Goal: Book appointment/travel/reservation

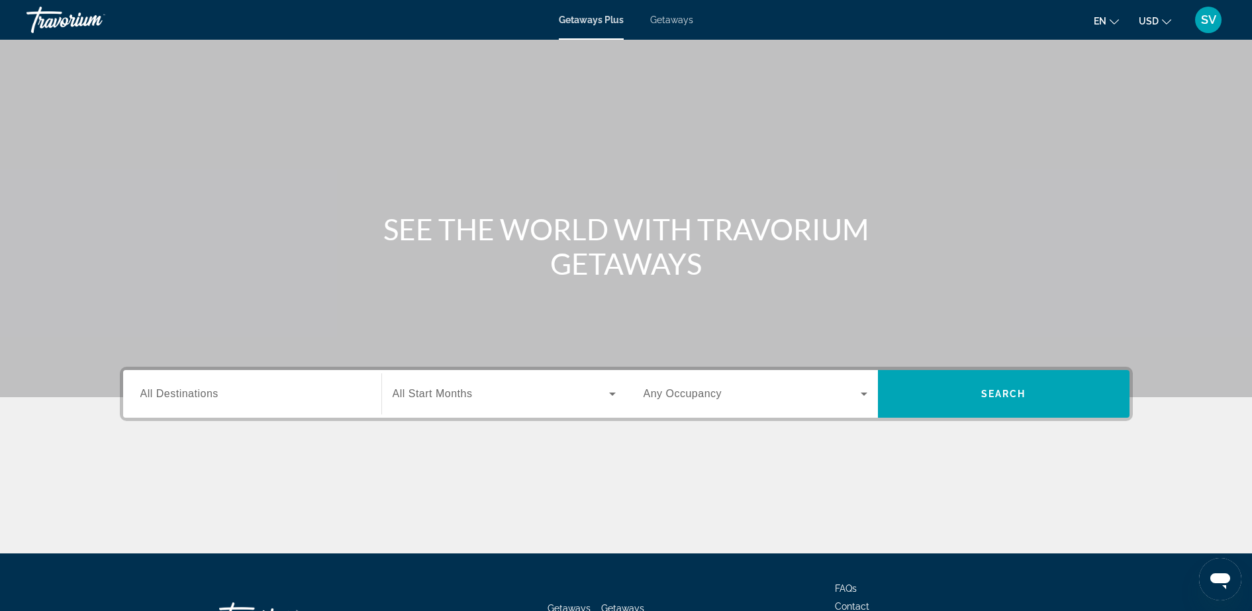
click at [182, 388] on span "All Destinations" at bounding box center [179, 393] width 78 height 11
click at [182, 387] on input "Destination All Destinations" at bounding box center [252, 395] width 224 height 16
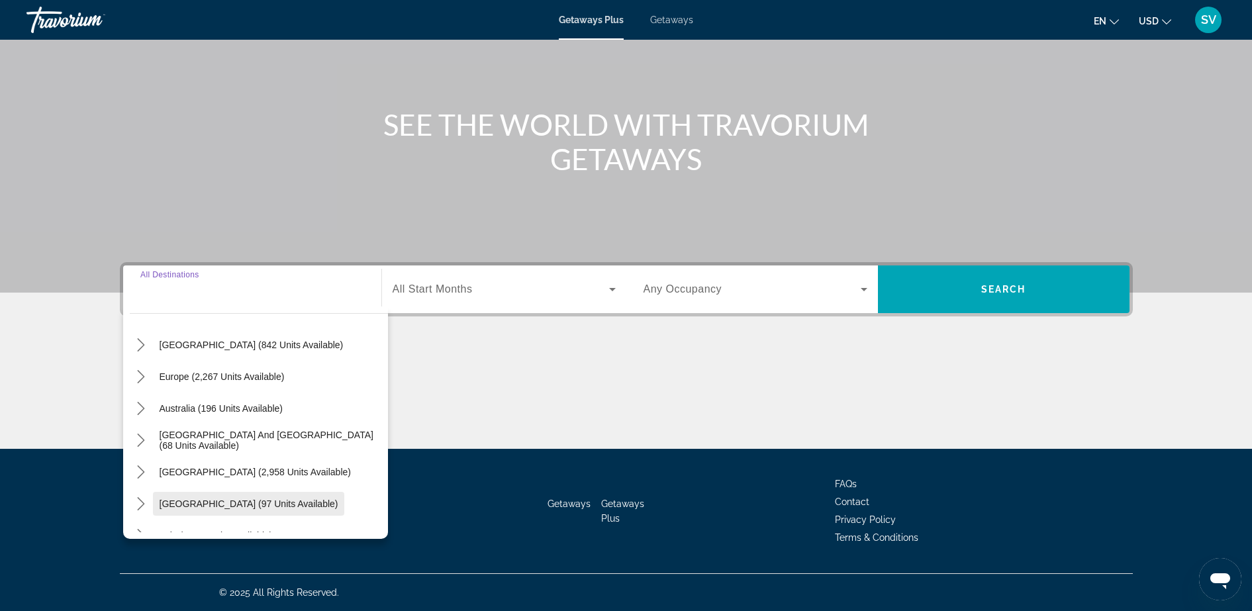
scroll to position [49, 0]
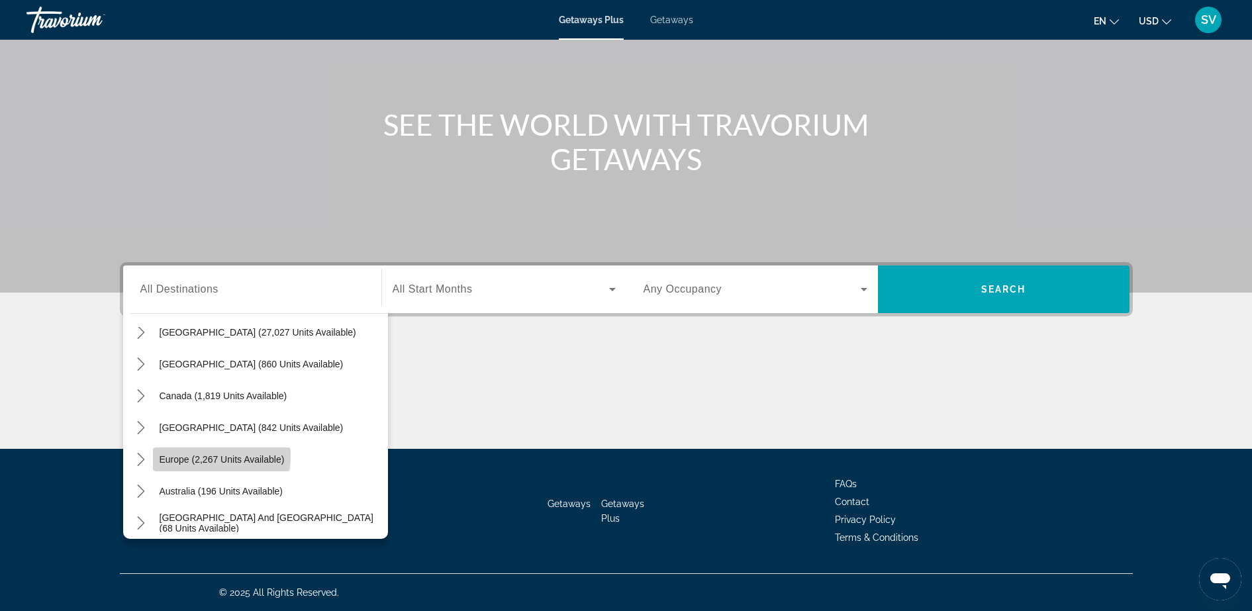
click at [203, 454] on span "Europe (2,267 units available)" at bounding box center [222, 459] width 125 height 11
type input "**********"
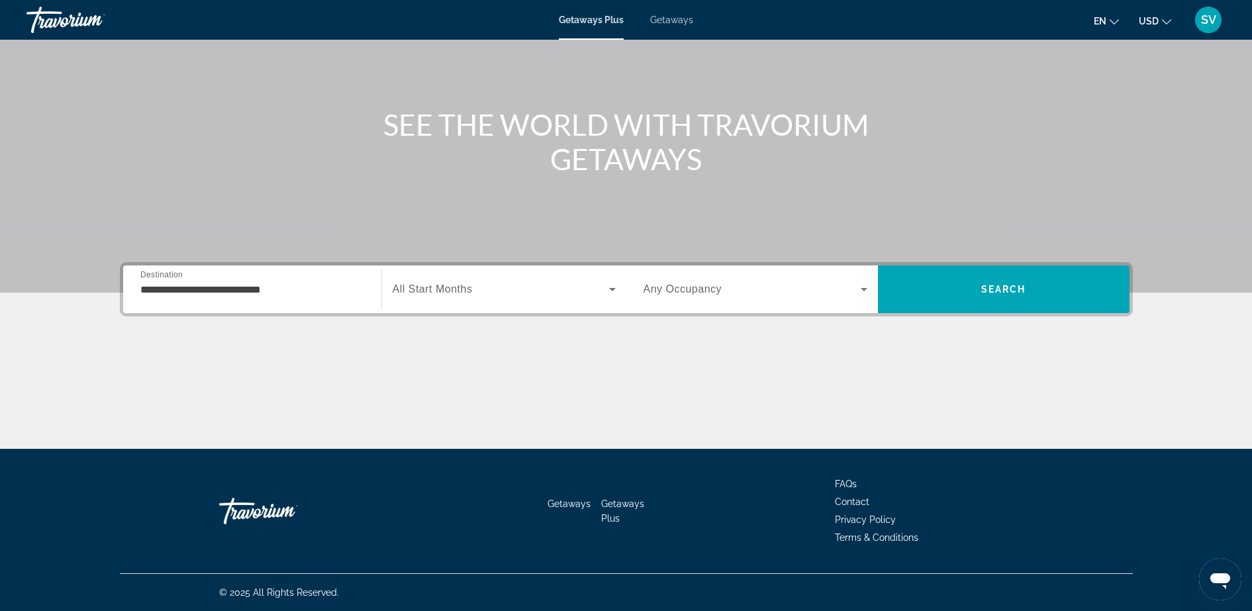
click at [436, 288] on span "All Start Months" at bounding box center [433, 288] width 80 height 11
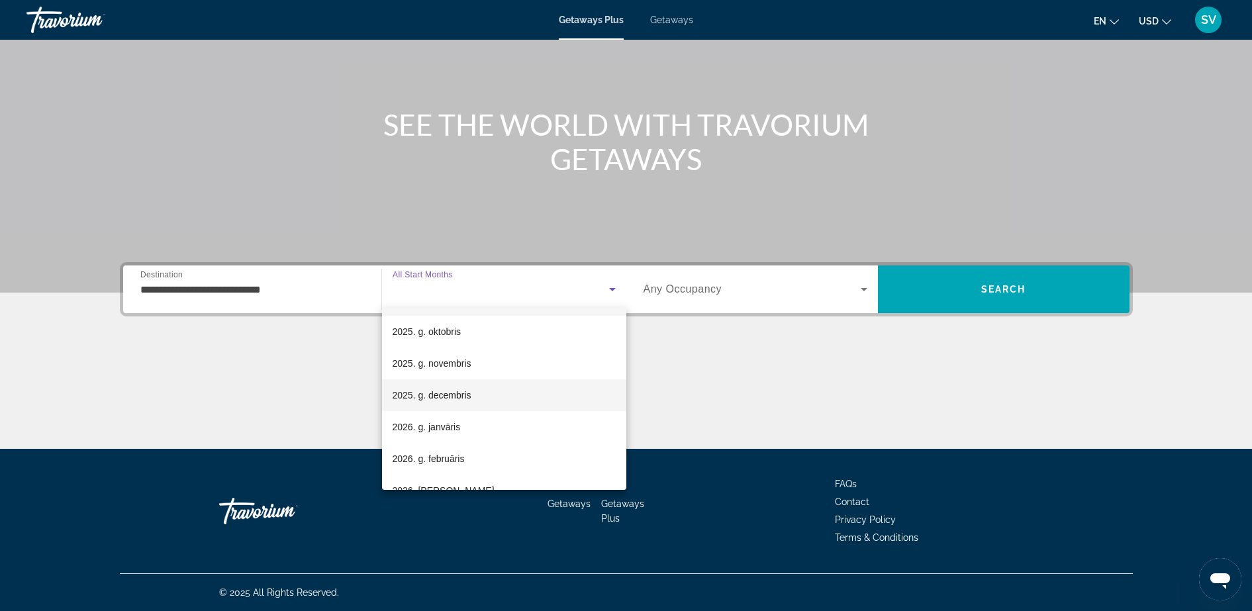
scroll to position [0, 0]
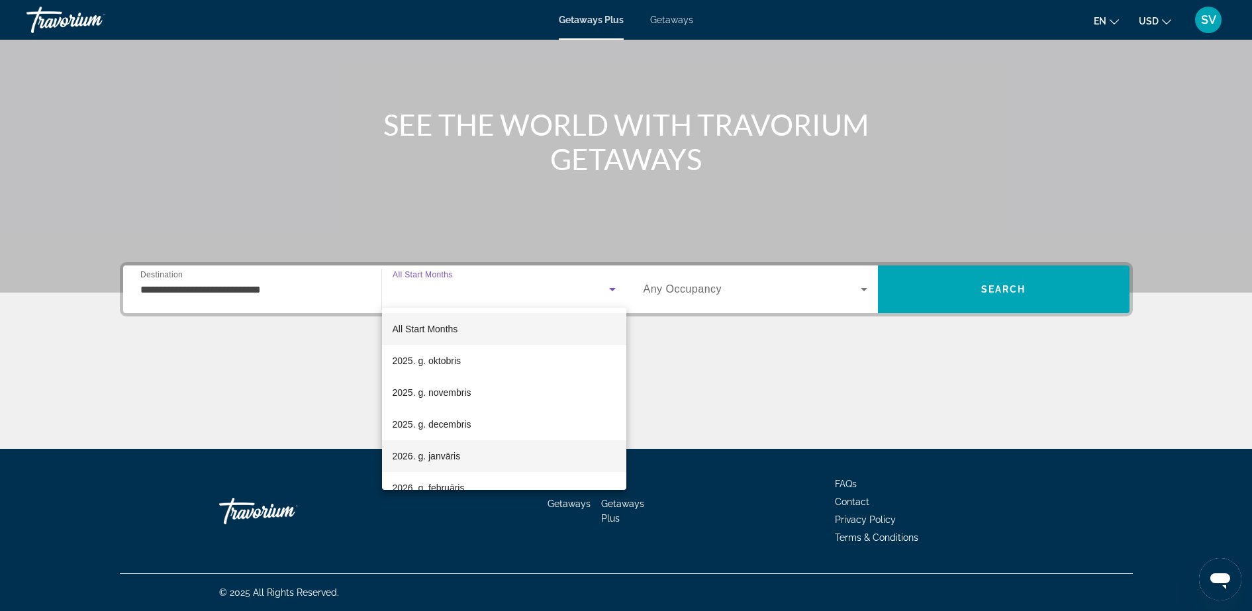
click at [444, 448] on span "2026. g. janvāris" at bounding box center [427, 456] width 68 height 16
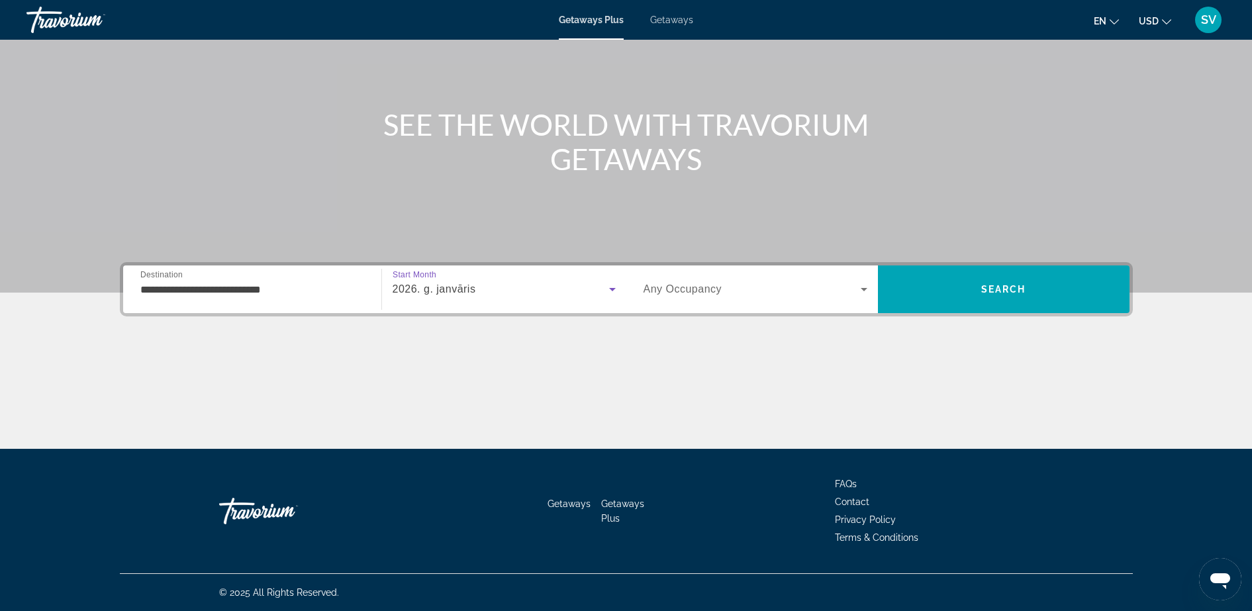
click at [674, 285] on span "Any Occupancy" at bounding box center [683, 288] width 79 height 11
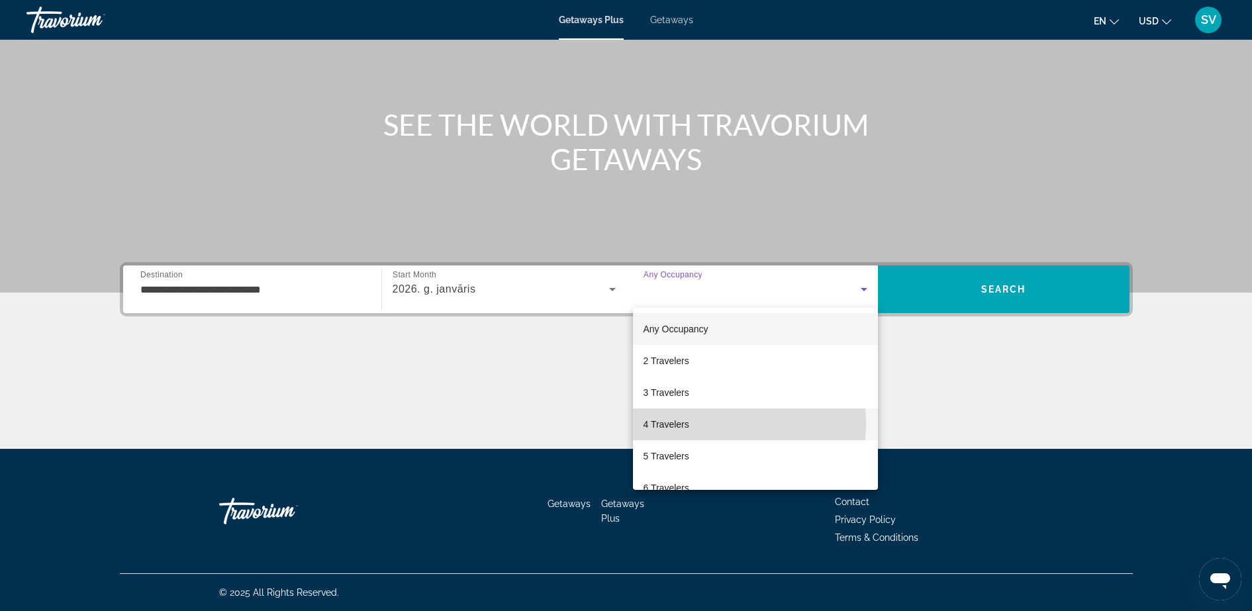
click at [675, 423] on span "4 Travelers" at bounding box center [667, 424] width 46 height 16
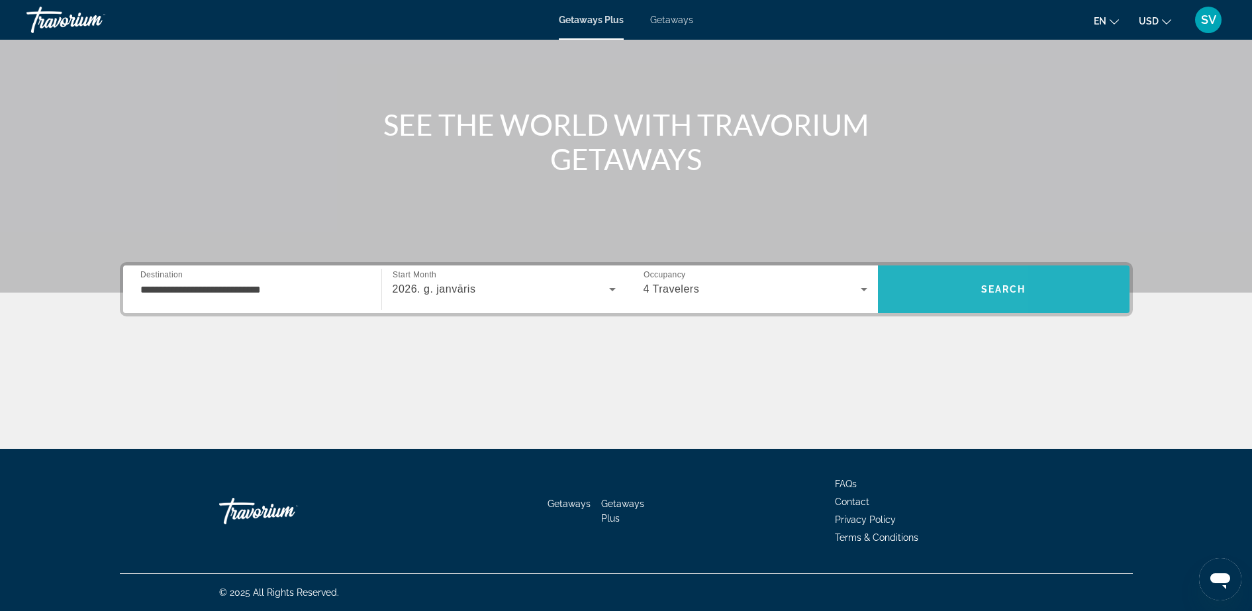
click at [911, 291] on span "Search" at bounding box center [1004, 289] width 252 height 32
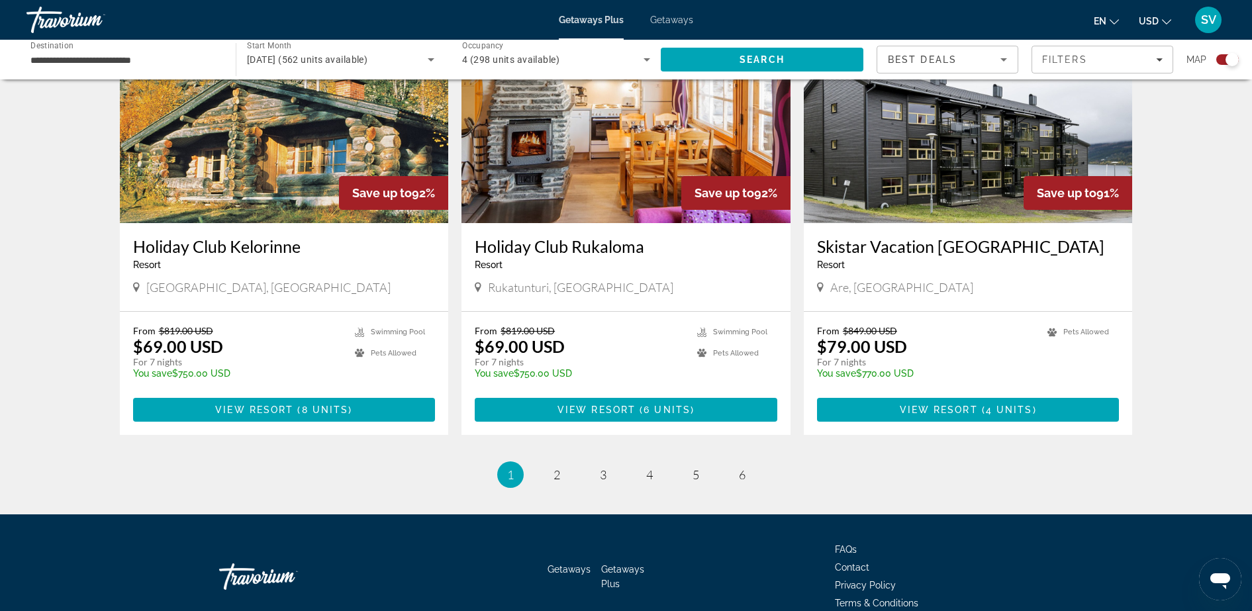
scroll to position [1941, 0]
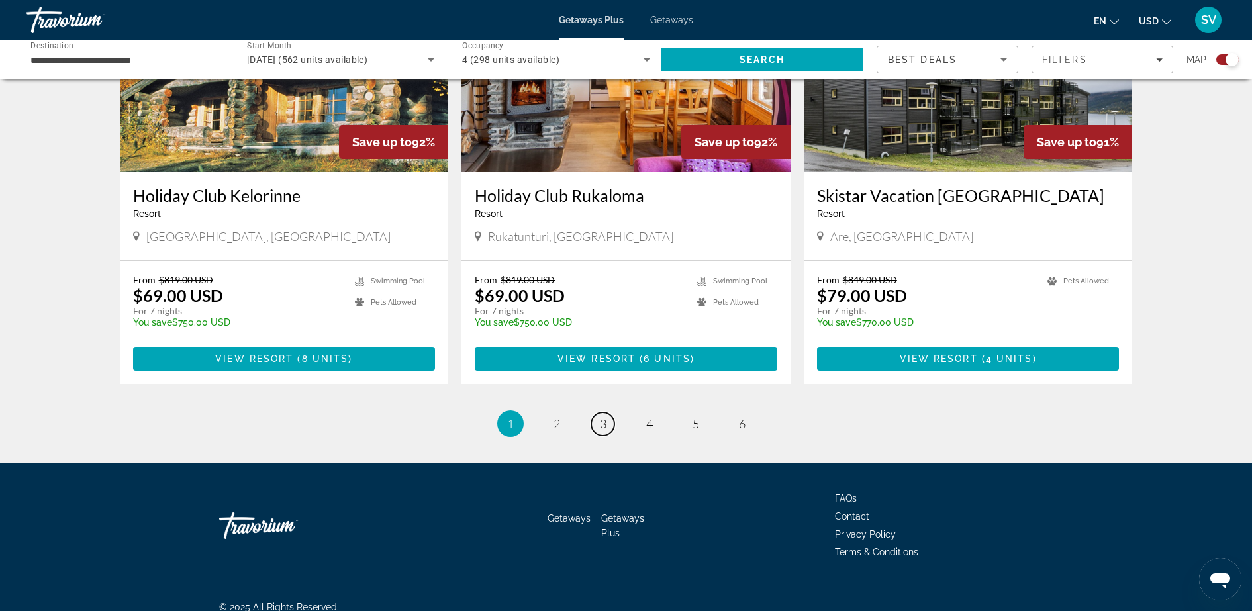
click at [599, 412] on link "page 3" at bounding box center [602, 423] width 23 height 23
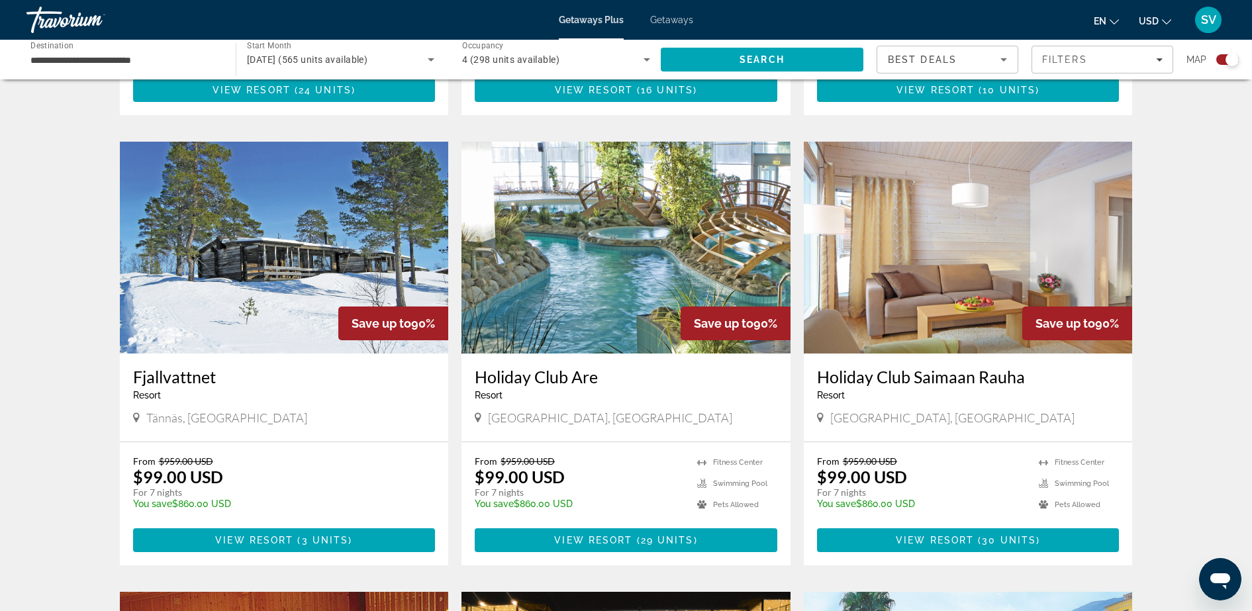
scroll to position [1324, 0]
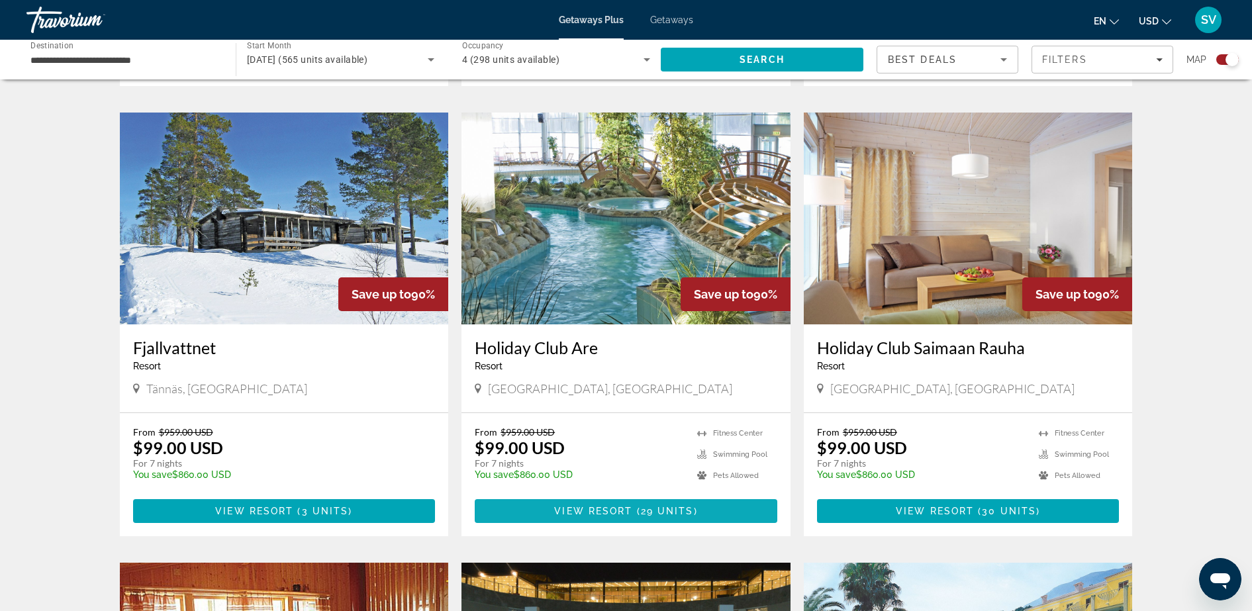
click at [609, 508] on span "View Resort" at bounding box center [593, 511] width 78 height 11
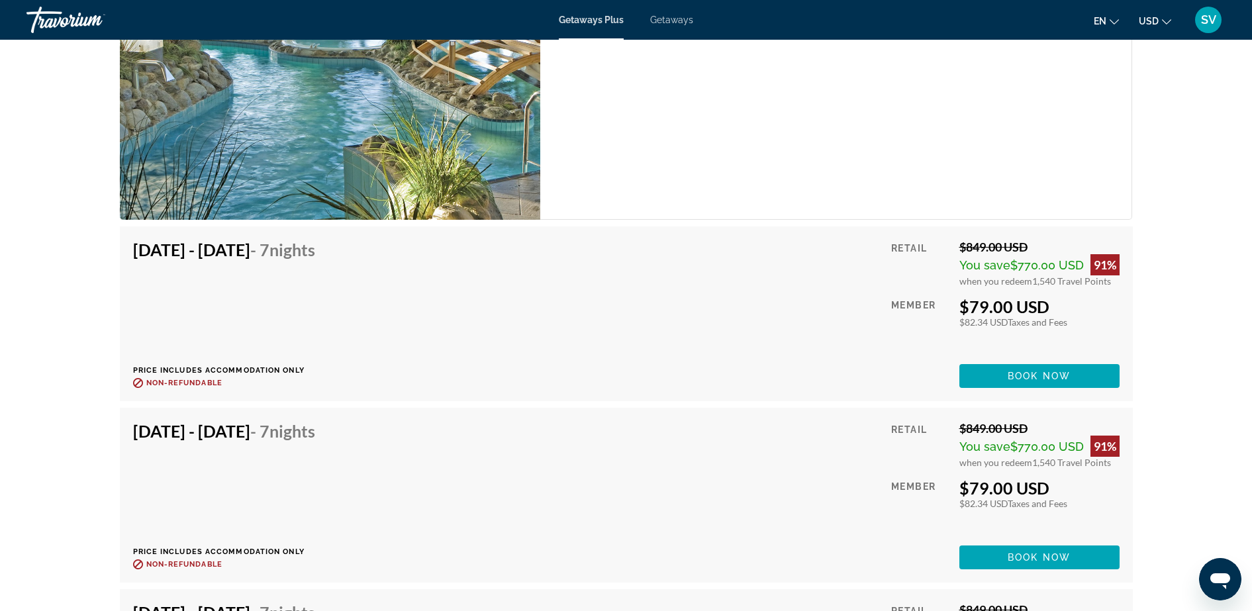
scroll to position [2317, 0]
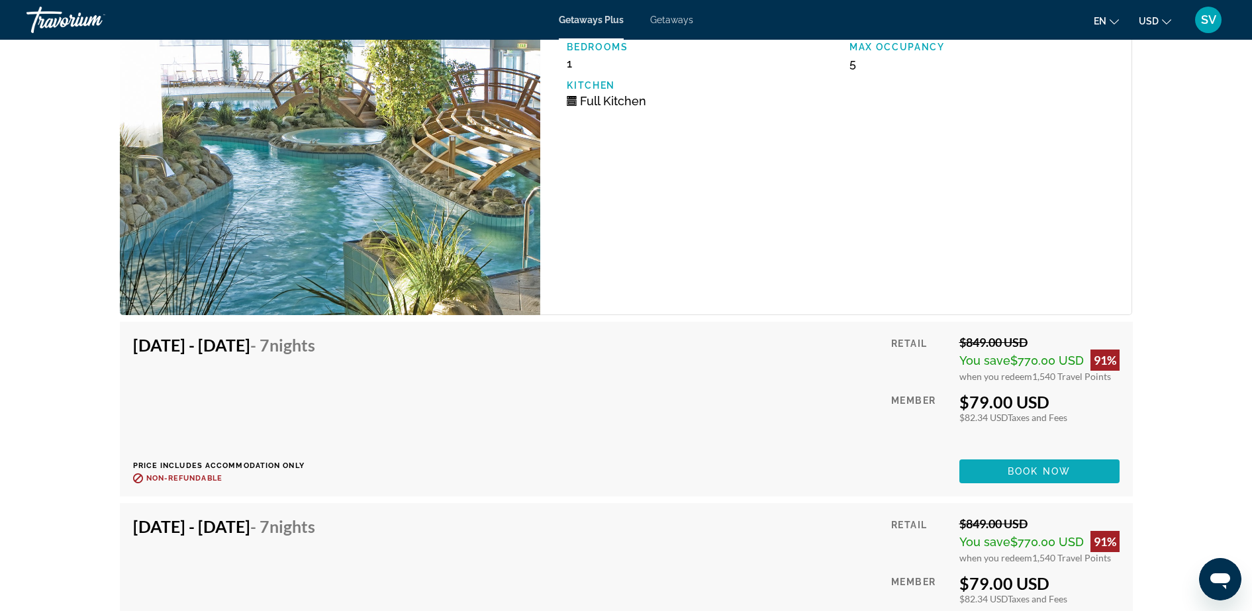
click at [1048, 466] on span "Book now" at bounding box center [1039, 471] width 63 height 11
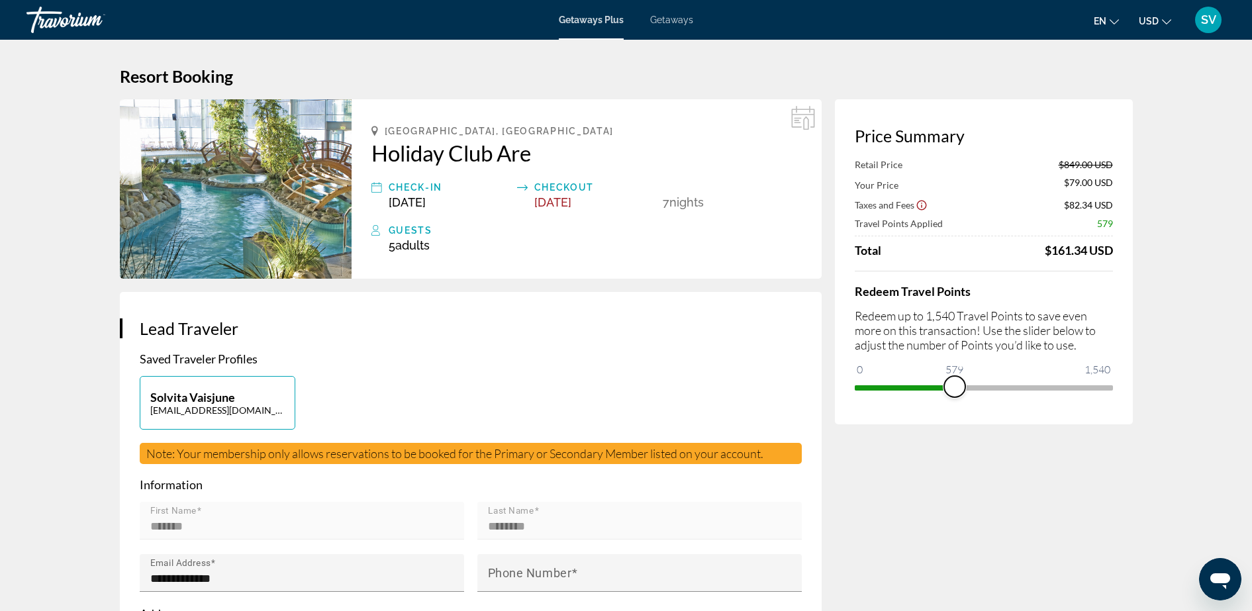
drag, startPoint x: 1103, startPoint y: 383, endPoint x: 963, endPoint y: 391, distance: 139.9
click at [955, 388] on span "ngx-slider" at bounding box center [954, 386] width 21 height 21
drag, startPoint x: 961, startPoint y: 381, endPoint x: 1148, endPoint y: 386, distance: 186.8
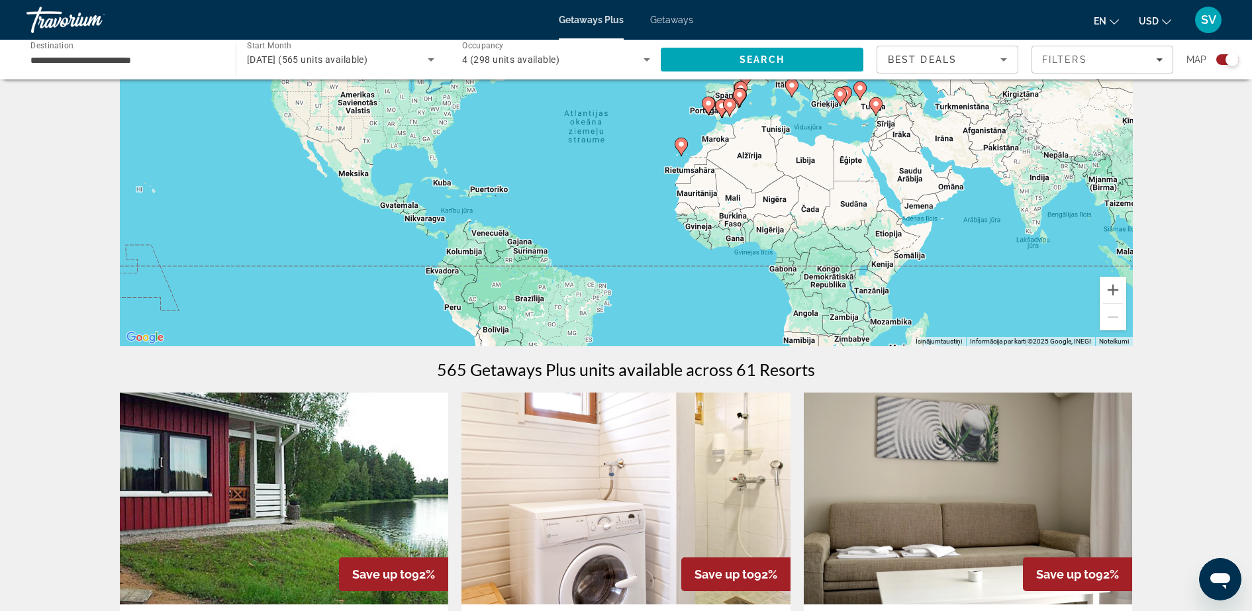
scroll to position [248, 0]
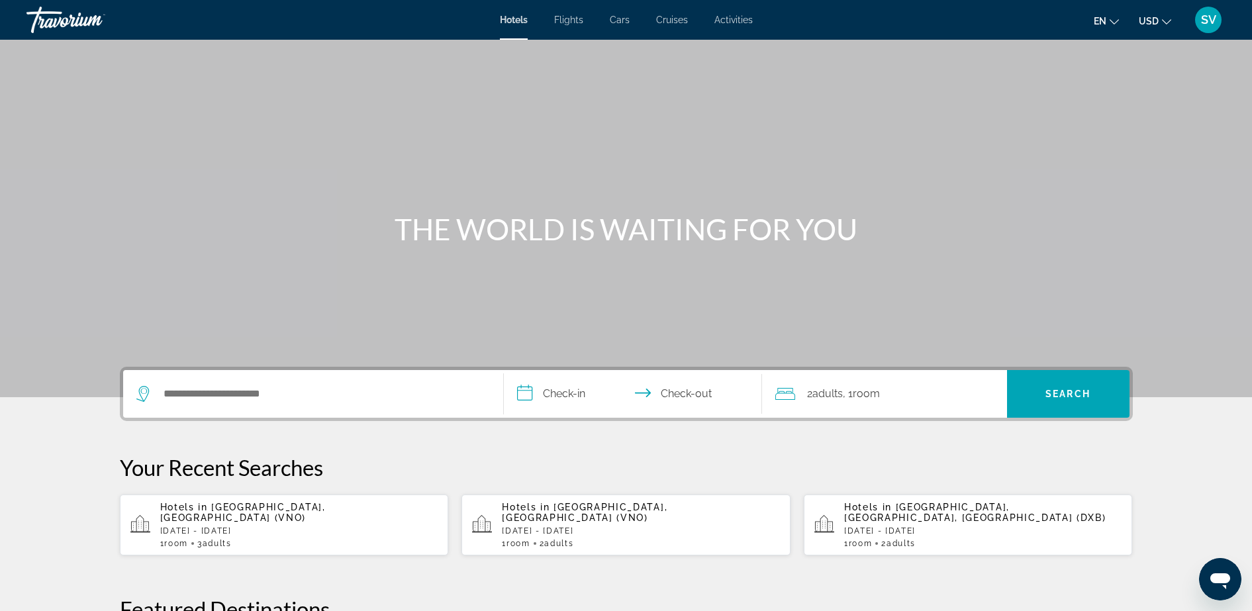
click at [1211, 21] on span "SV" at bounding box center [1208, 19] width 15 height 13
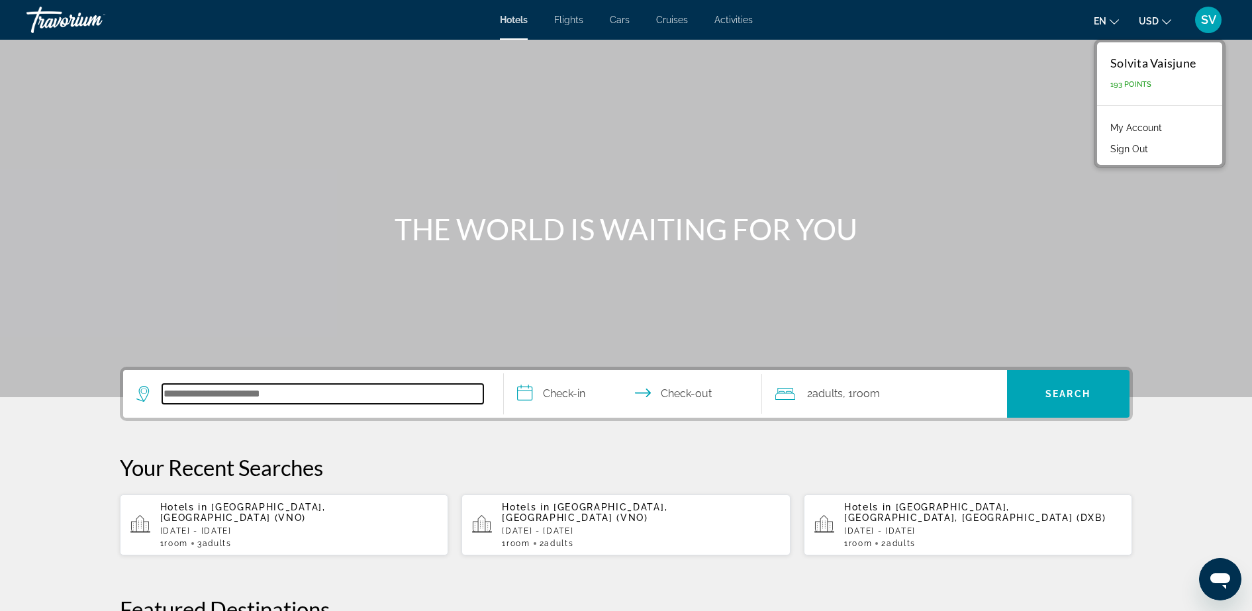
click at [275, 397] on input "Search hotel destination" at bounding box center [322, 394] width 321 height 20
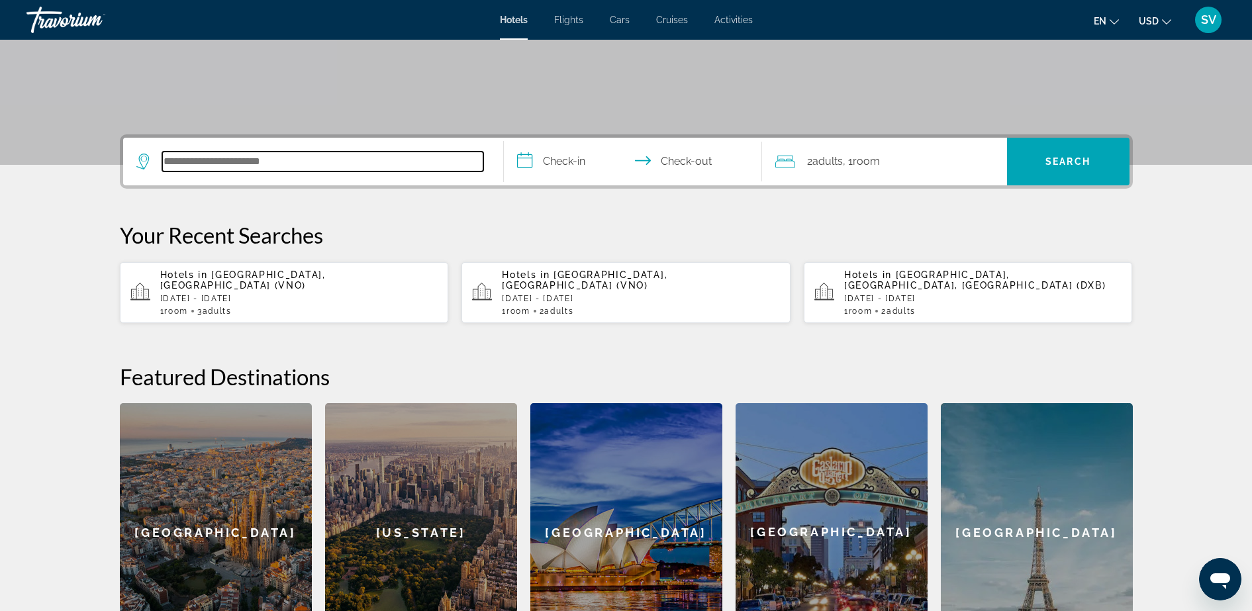
scroll to position [324, 0]
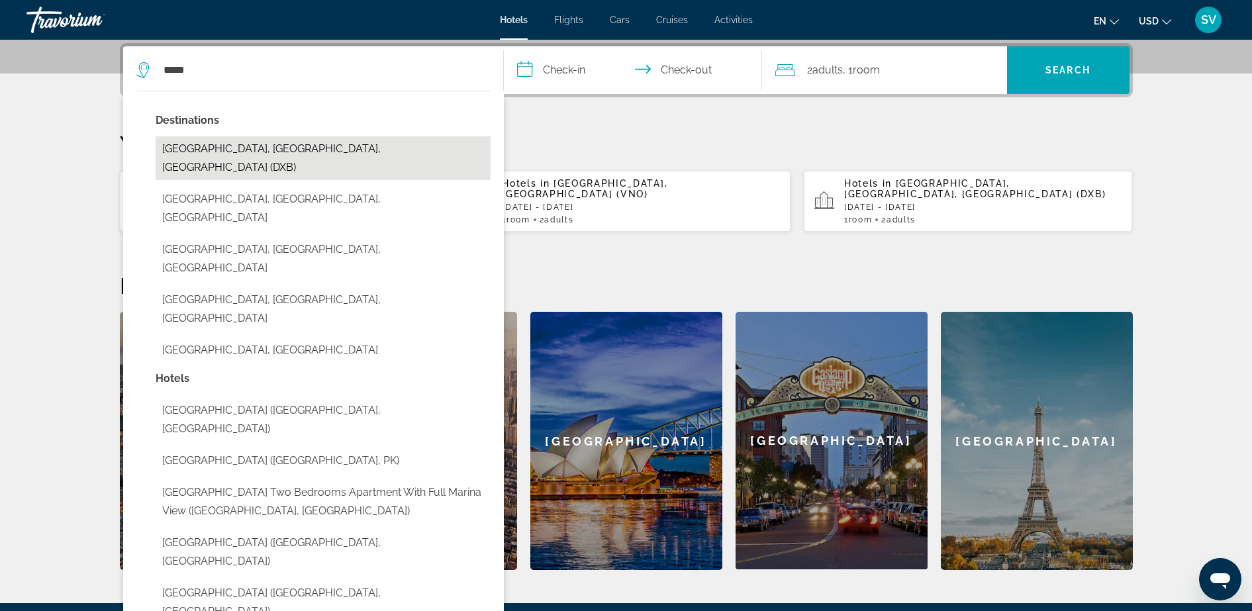
click at [288, 154] on button "Dubai, Dubai Emirate, United Arab Emirates (DXB)" at bounding box center [323, 158] width 335 height 44
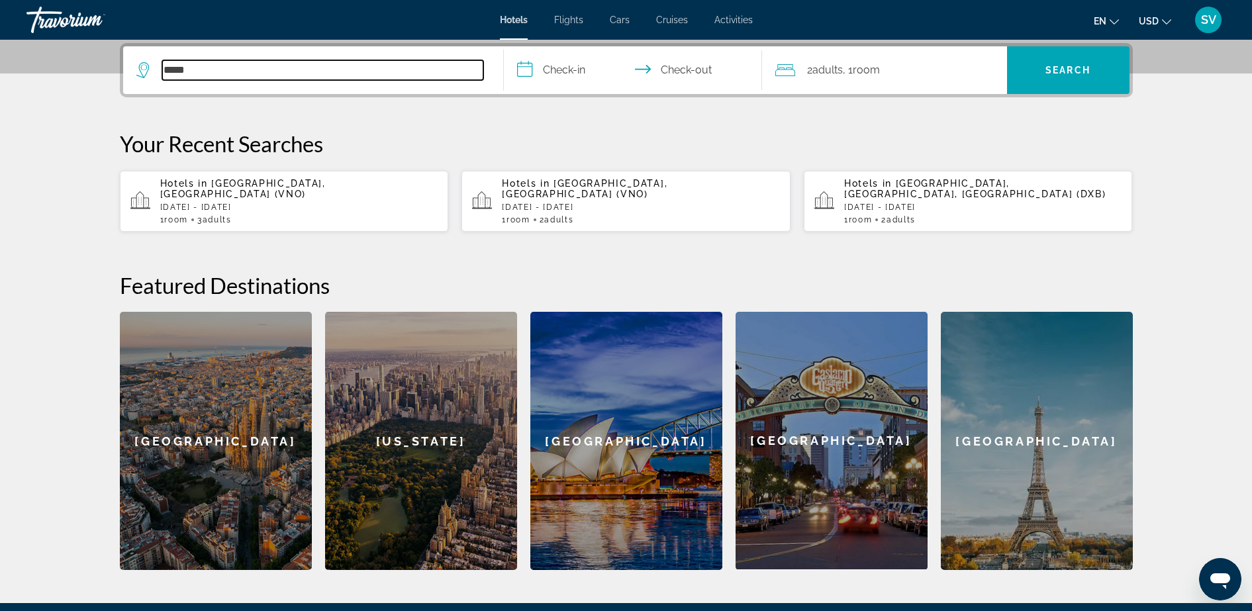
type input "**********"
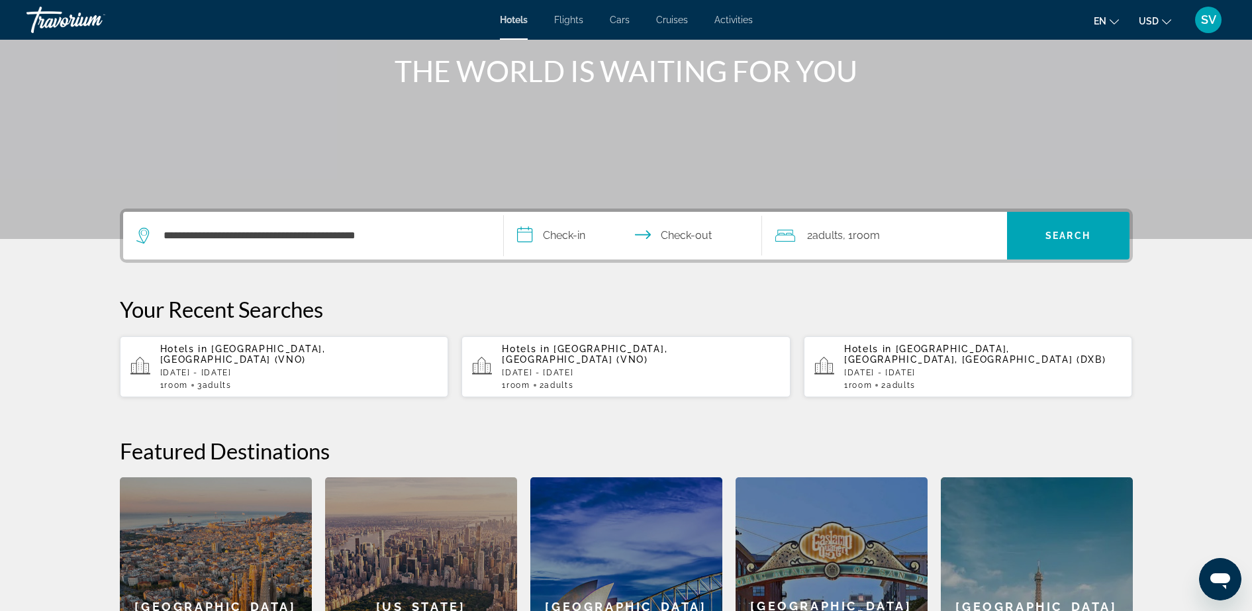
click at [553, 236] on input "**********" at bounding box center [635, 238] width 263 height 52
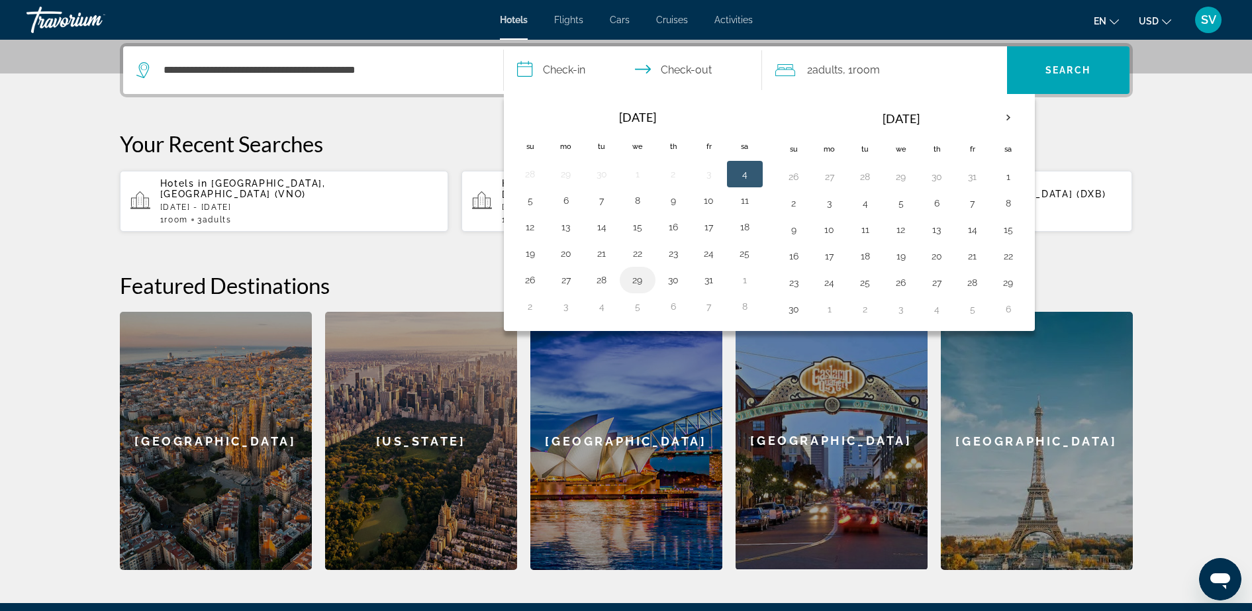
click at [640, 279] on button "29" at bounding box center [637, 280] width 21 height 19
click at [673, 282] on button "30" at bounding box center [673, 280] width 21 height 19
type input "**********"
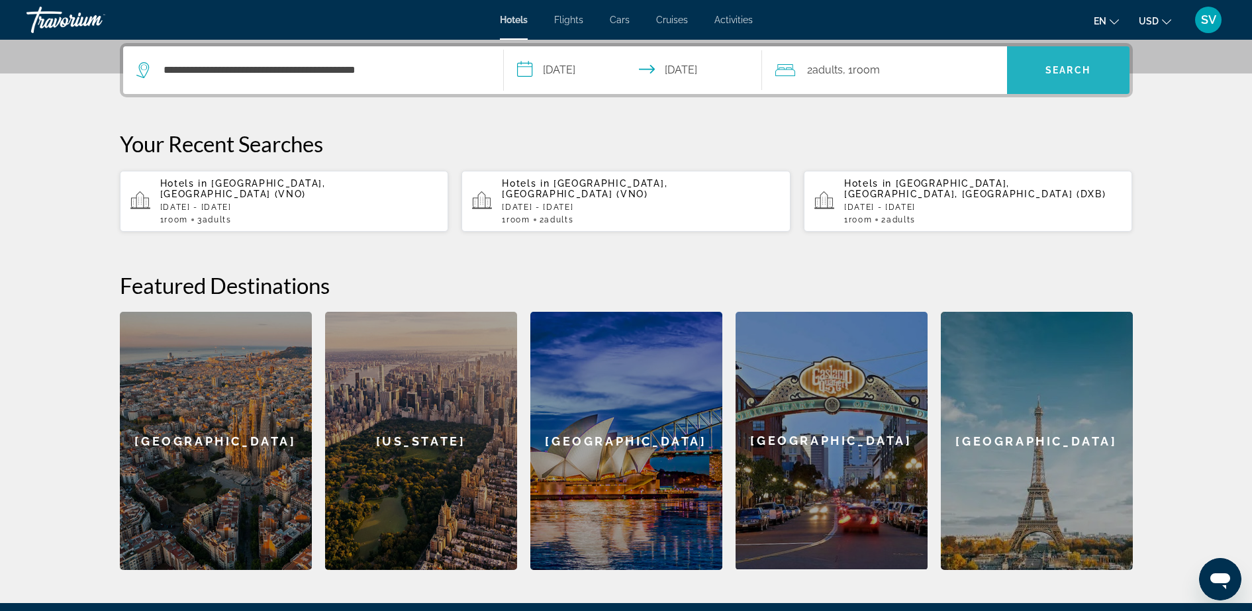
click at [1069, 64] on span "Search" at bounding box center [1068, 70] width 122 height 32
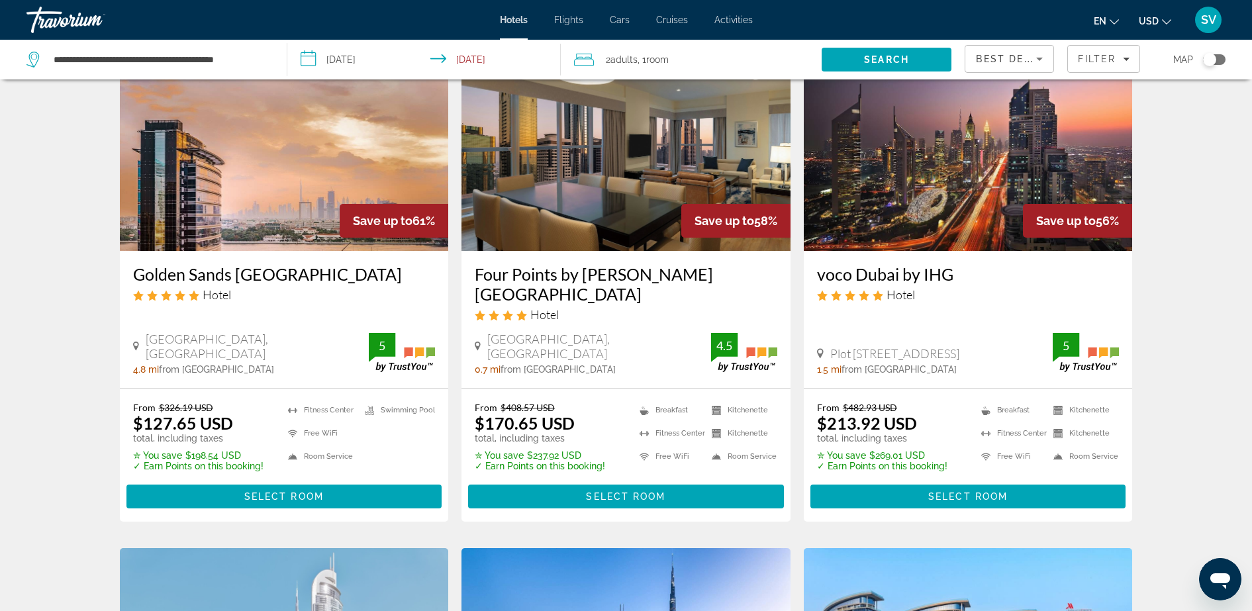
scroll to position [662, 0]
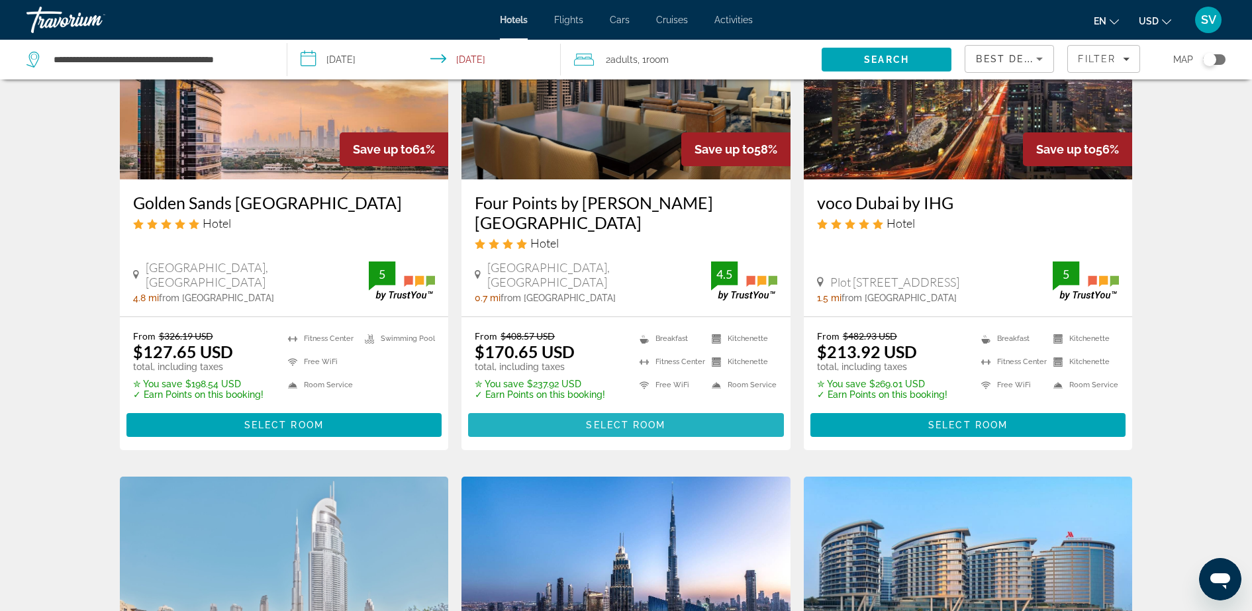
click at [613, 409] on span "Main content" at bounding box center [626, 425] width 316 height 32
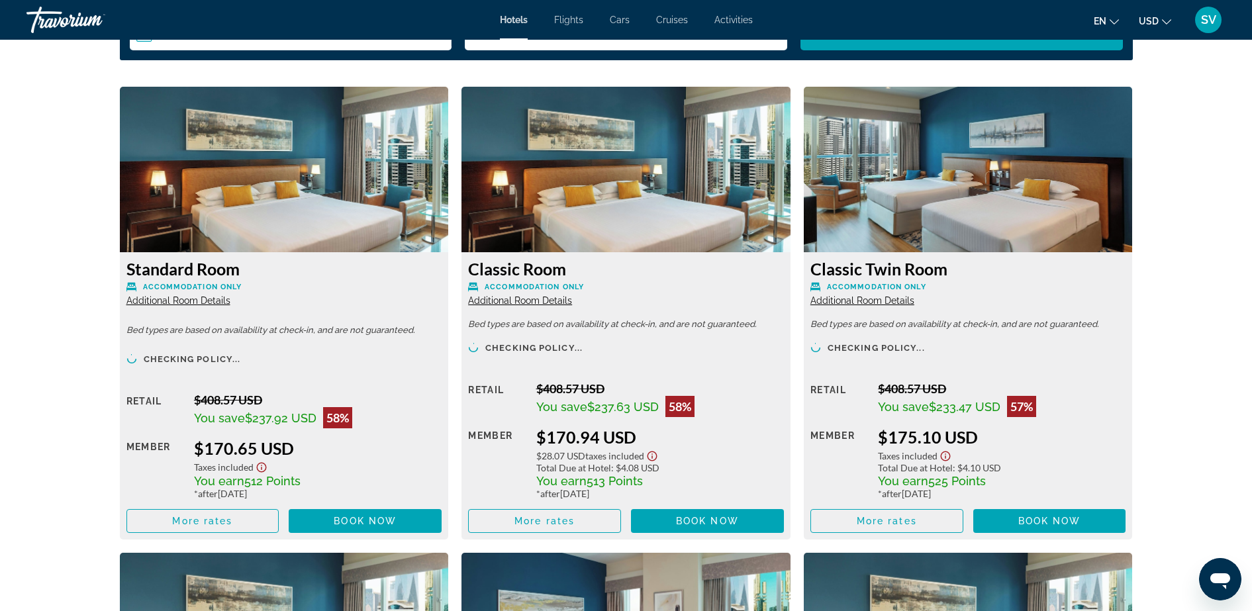
scroll to position [1738, 0]
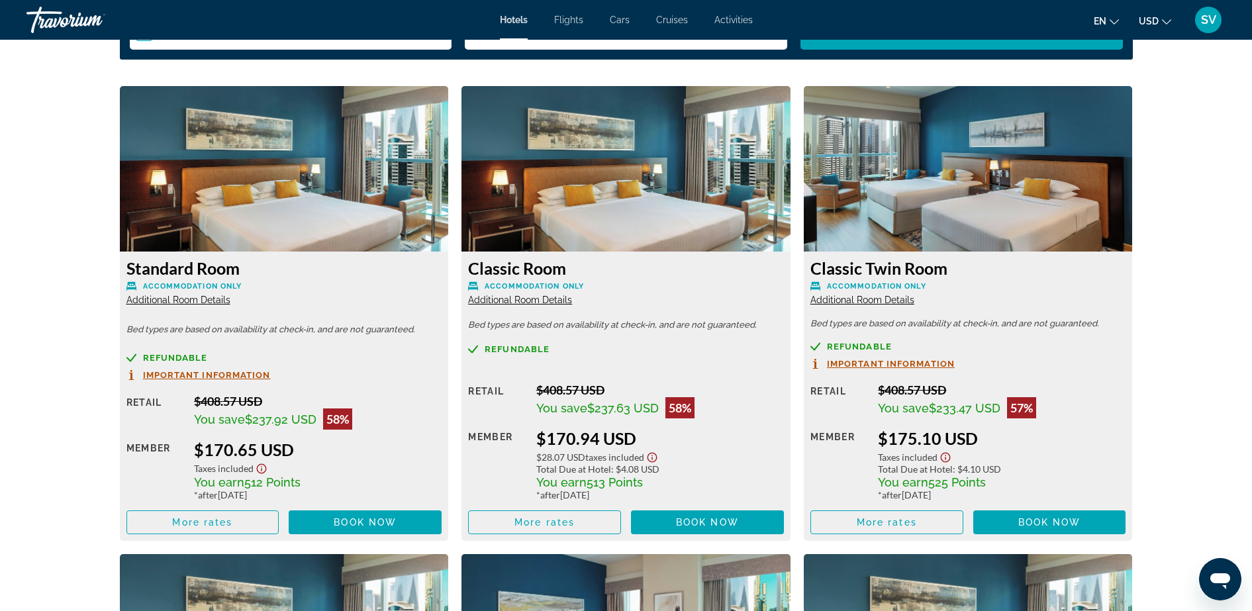
click at [1210, 19] on span "SV" at bounding box center [1208, 19] width 15 height 13
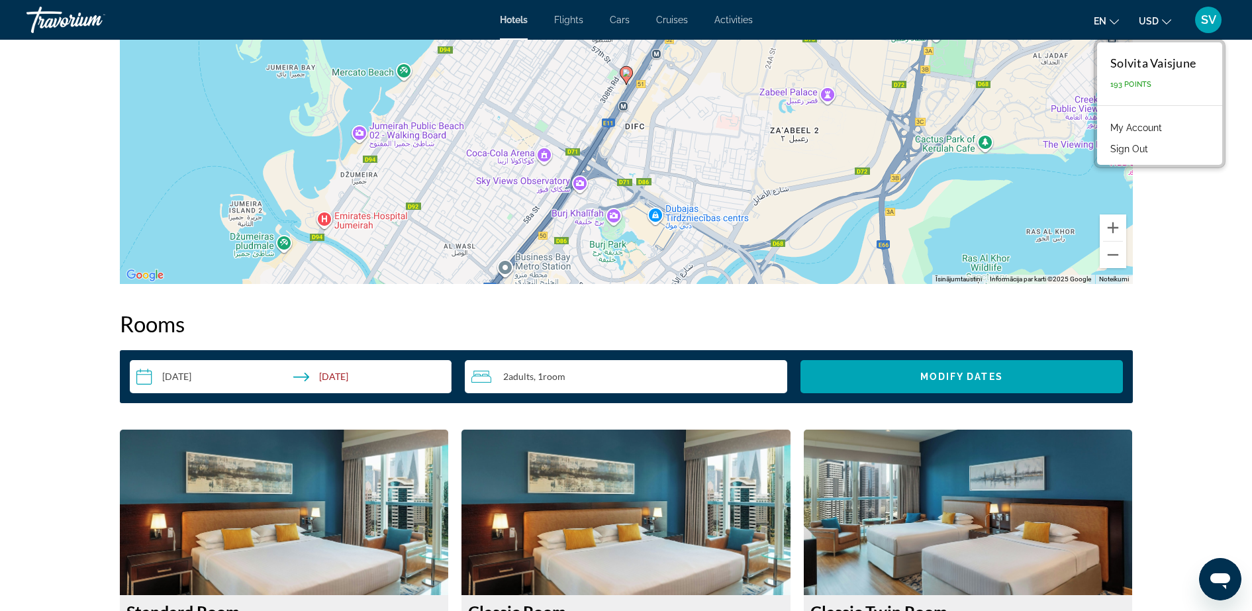
scroll to position [910, 0]
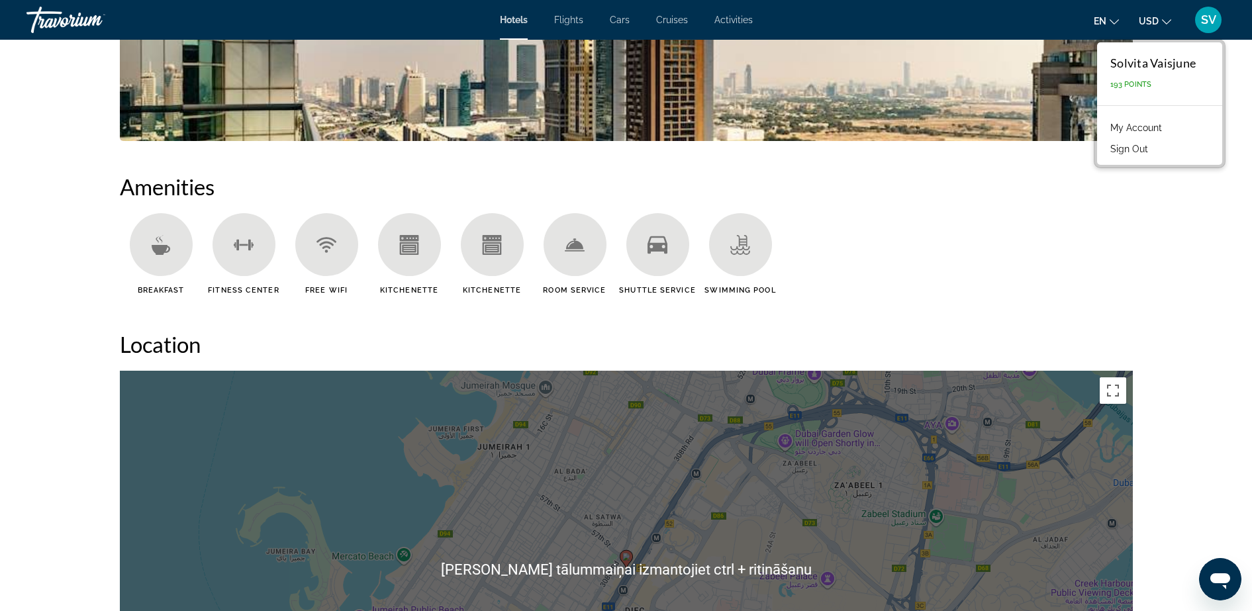
click at [566, 16] on span "Flights" at bounding box center [568, 20] width 29 height 11
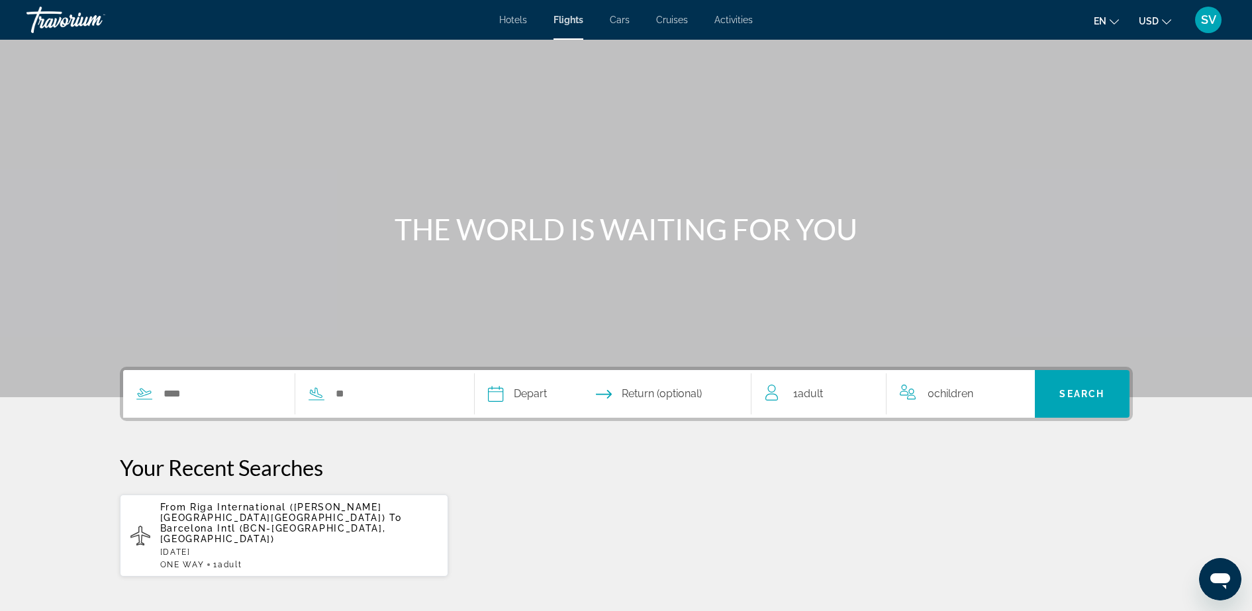
click at [622, 19] on span "Cars" at bounding box center [620, 20] width 20 height 11
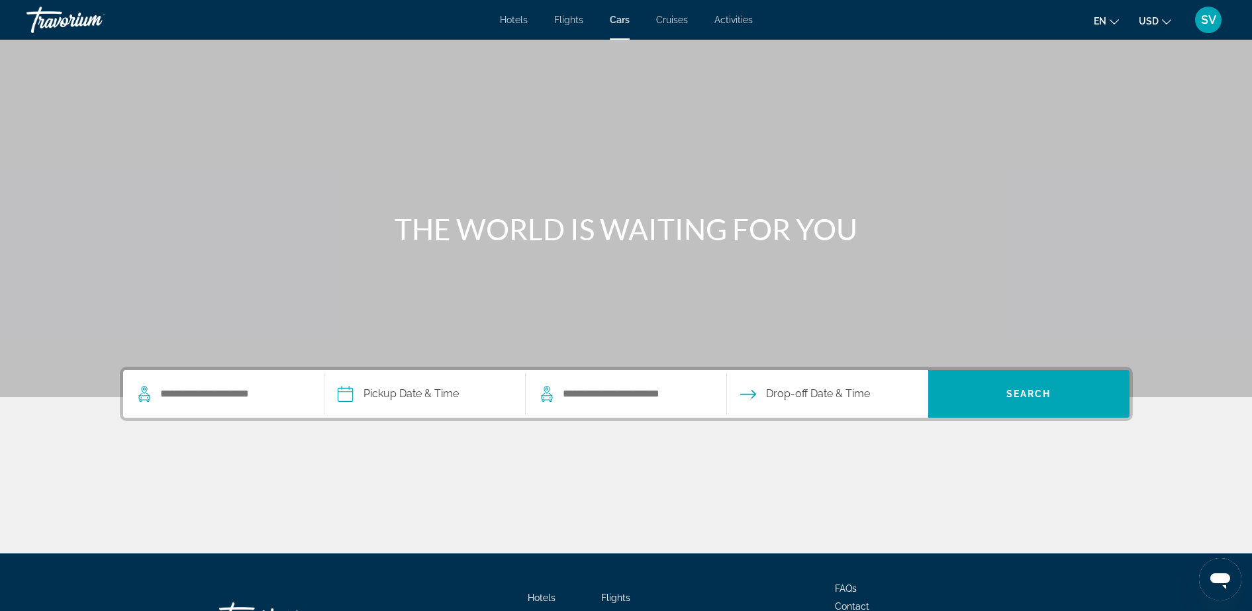
click at [669, 15] on span "Cruises" at bounding box center [672, 20] width 32 height 11
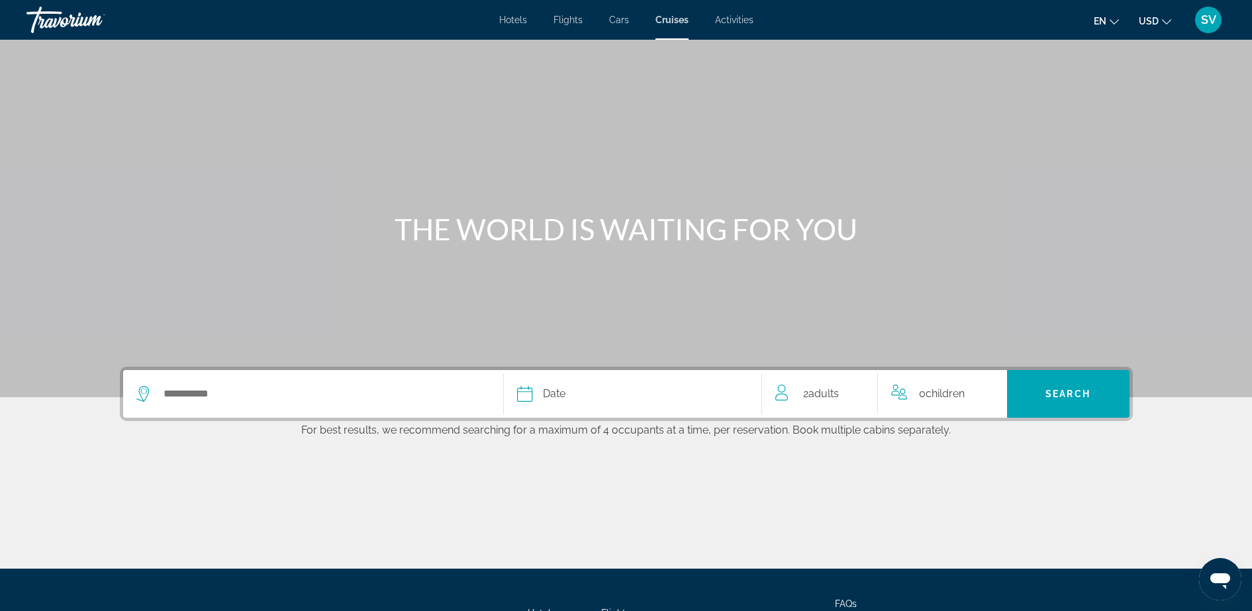
click at [738, 20] on span "Activities" at bounding box center [734, 20] width 38 height 11
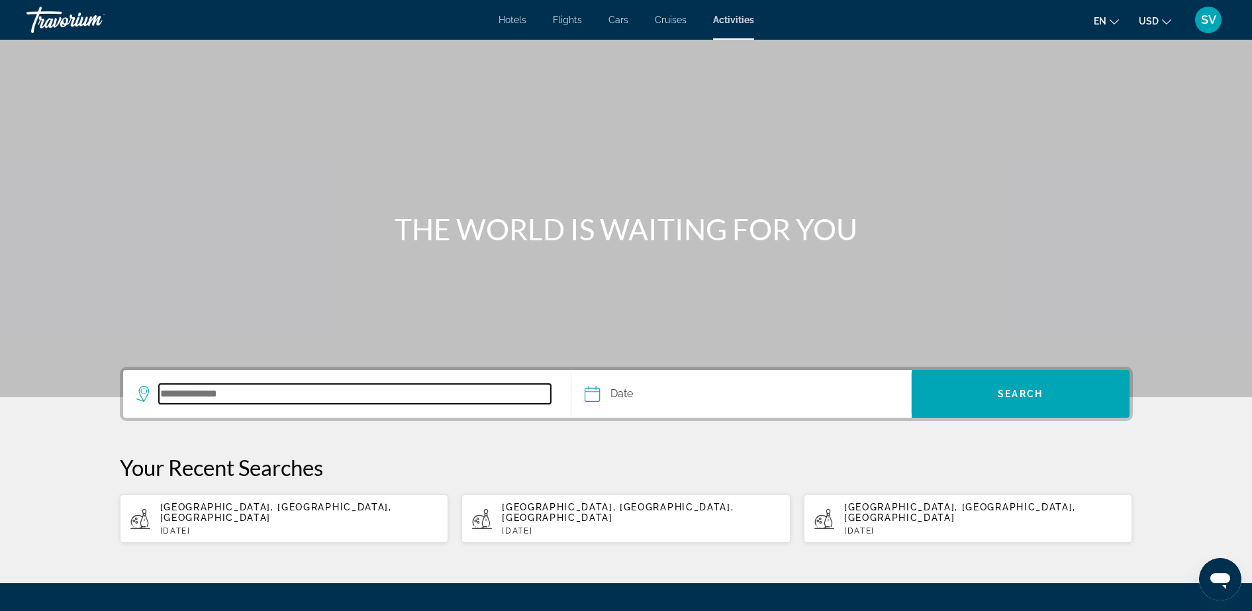
click at [197, 389] on input "Search destination" at bounding box center [355, 394] width 393 height 20
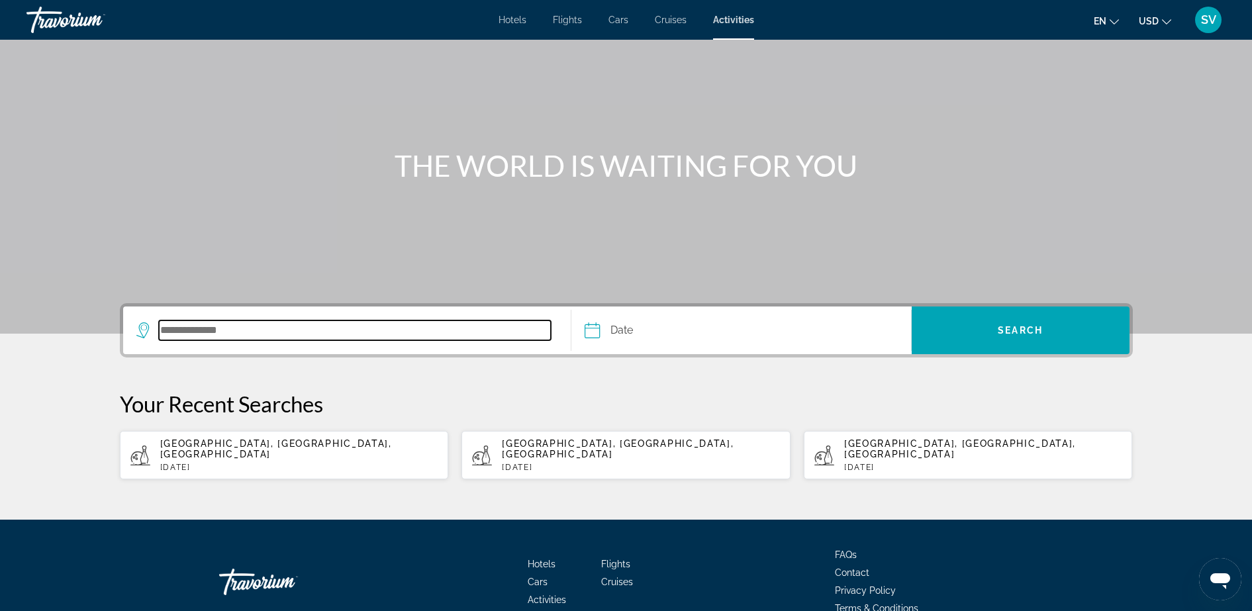
scroll to position [124, 0]
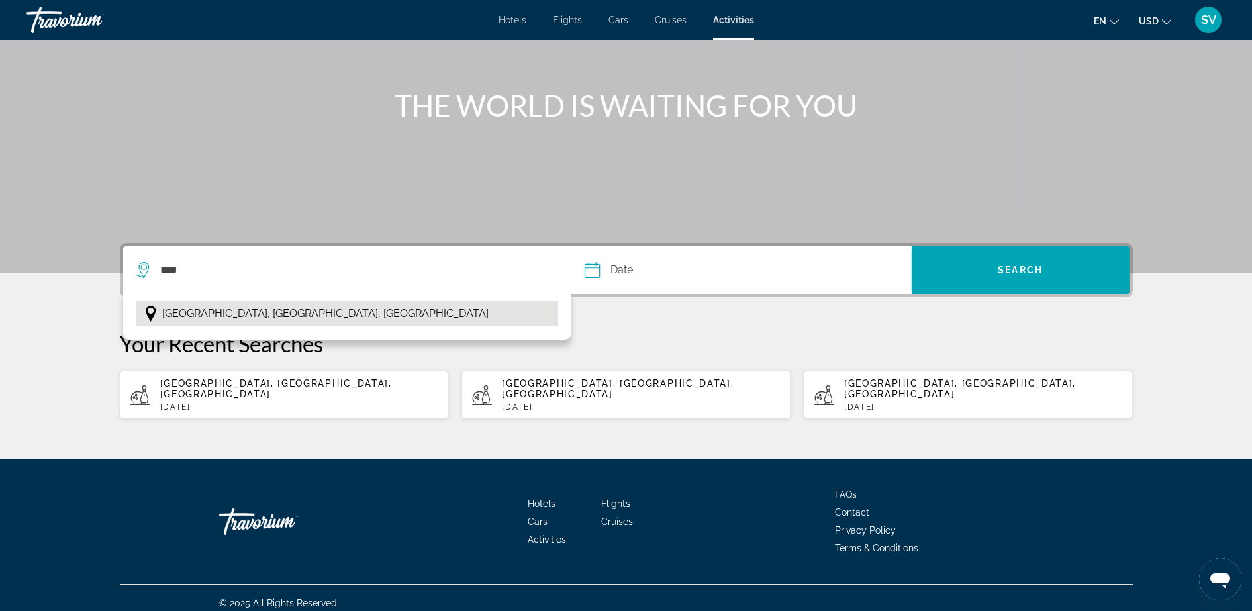
click at [191, 305] on span "Barcelona, Catalonia, Spain" at bounding box center [325, 314] width 326 height 19
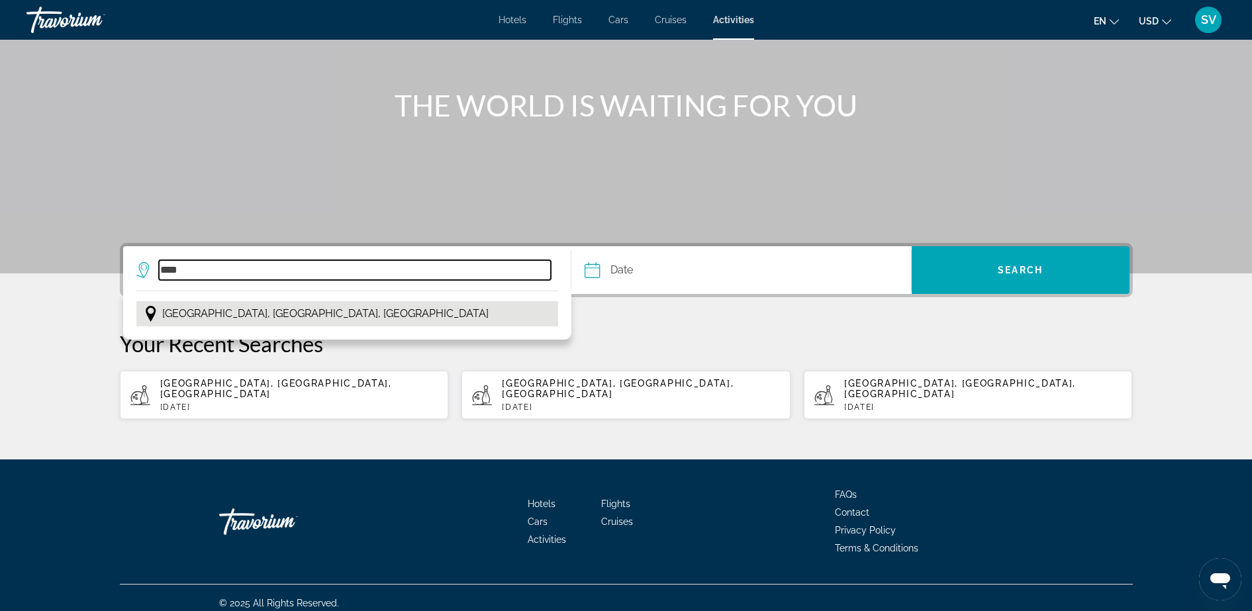
type input "**********"
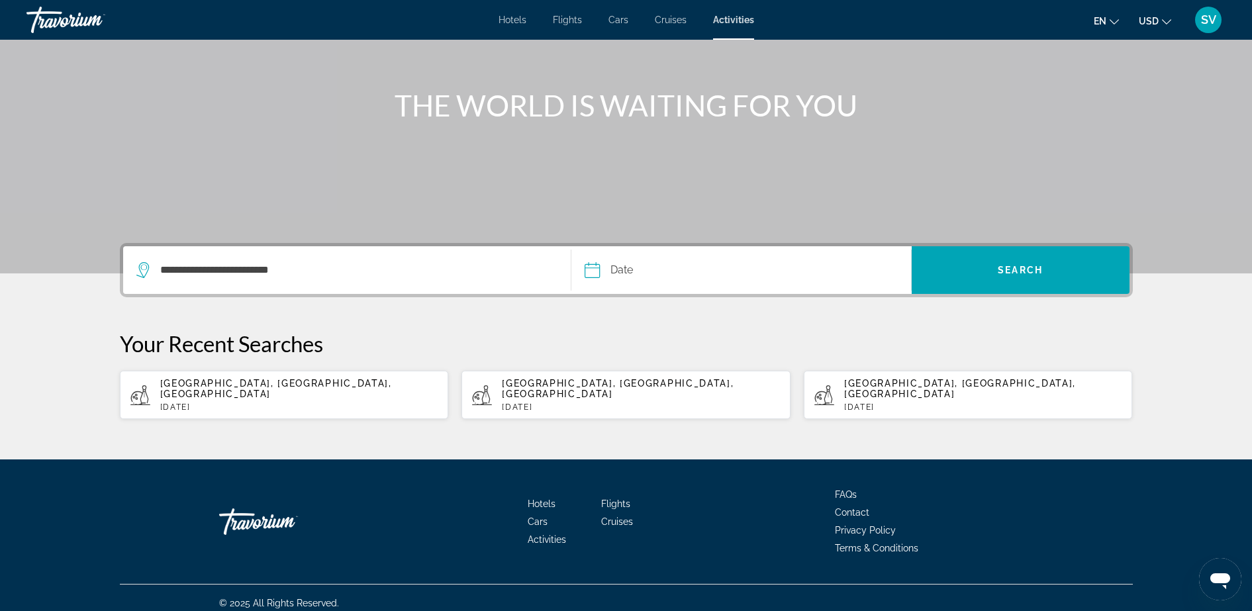
click at [620, 262] on input "Date" at bounding box center [665, 272] width 168 height 52
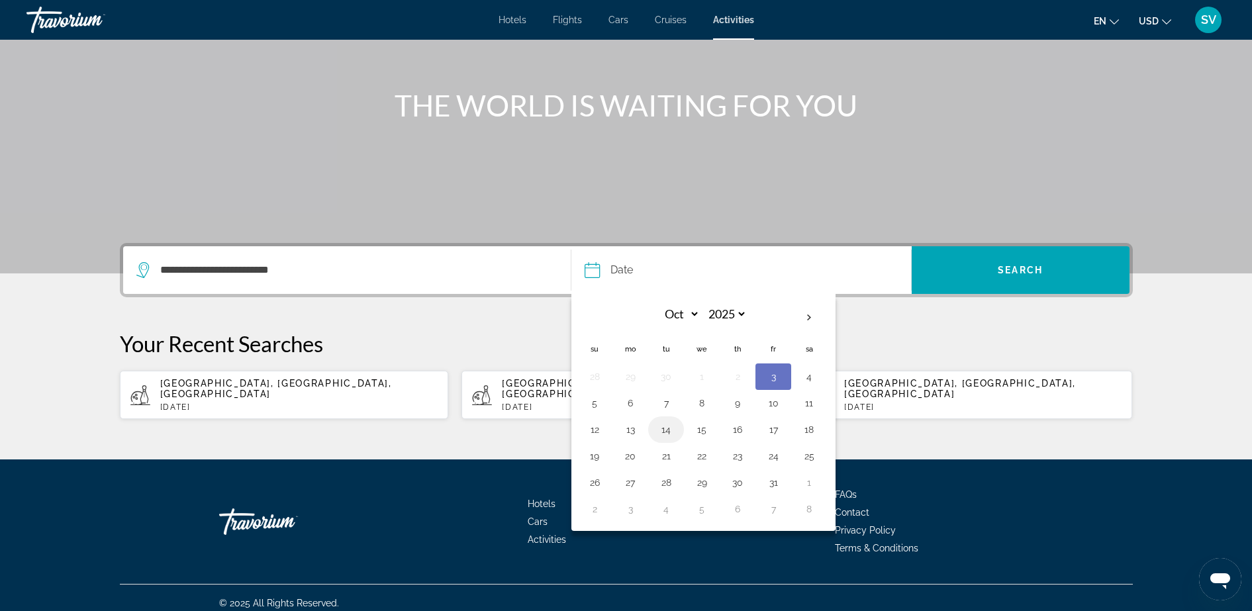
click at [662, 423] on button "14" at bounding box center [665, 429] width 21 height 19
type input "**********"
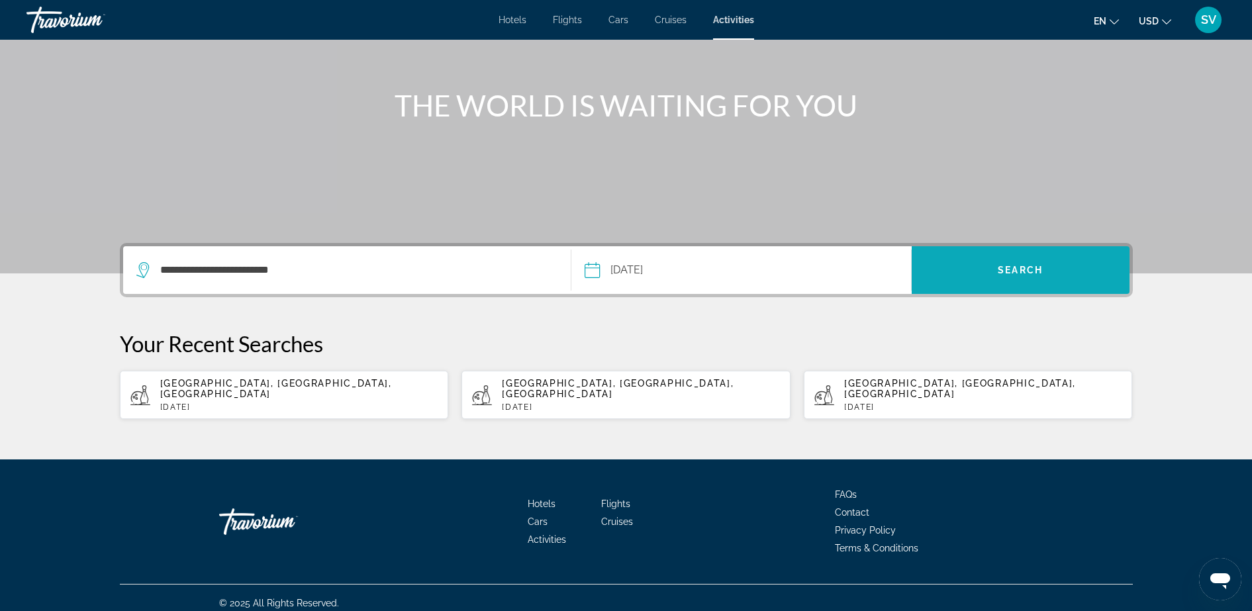
click at [998, 267] on span "Search" at bounding box center [1020, 270] width 45 height 11
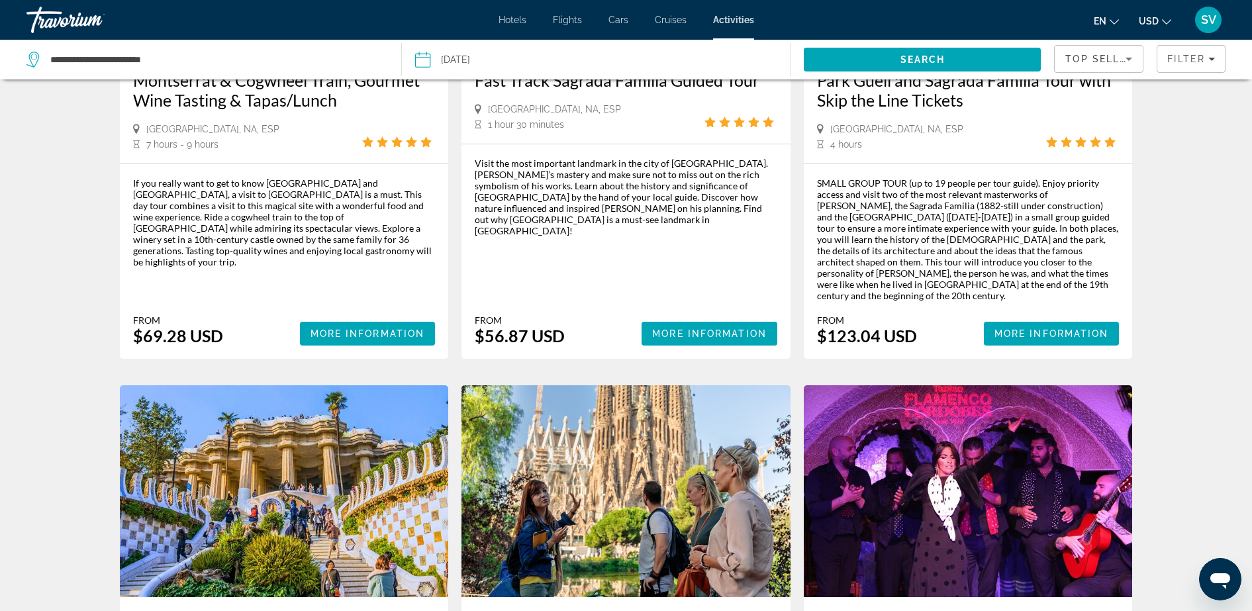
scroll to position [910, 0]
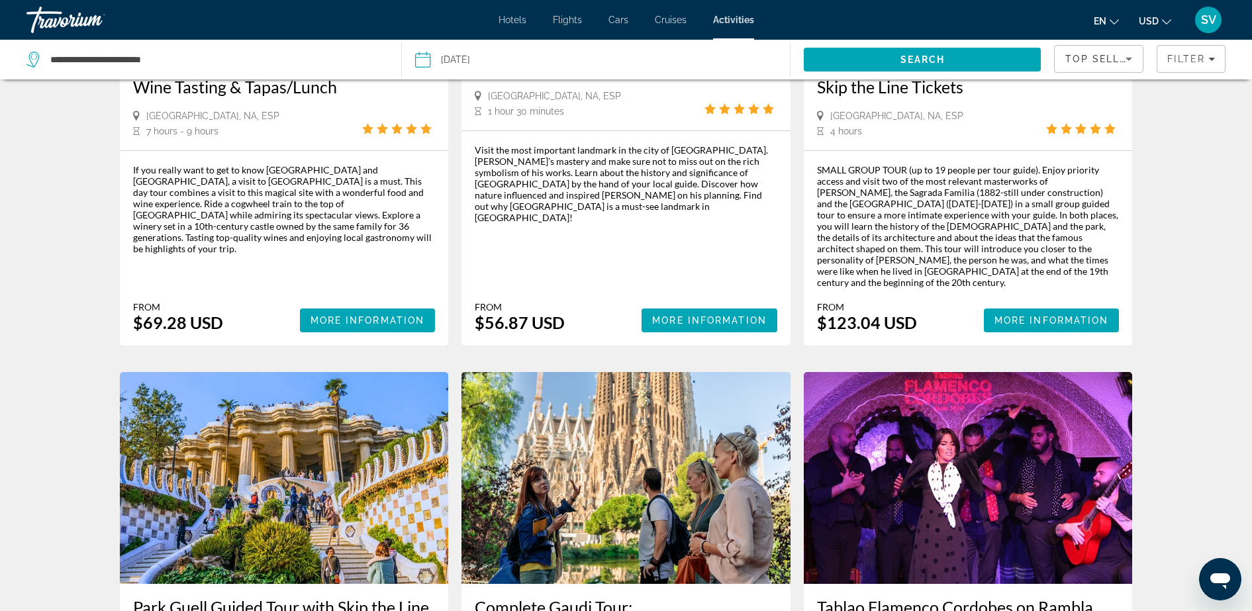
click at [1217, 14] on div "SV" at bounding box center [1208, 20] width 26 height 26
click at [1137, 127] on link "My Account" at bounding box center [1136, 127] width 65 height 17
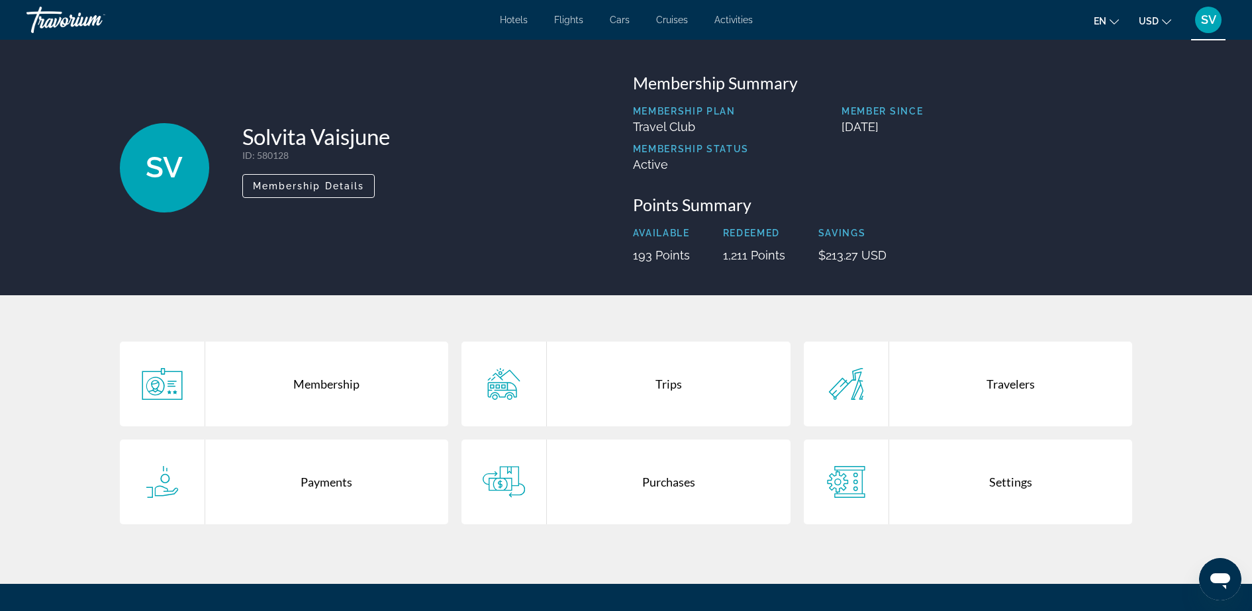
click at [649, 384] on div "Trips" at bounding box center [669, 384] width 244 height 85
